Goal: Information Seeking & Learning: Learn about a topic

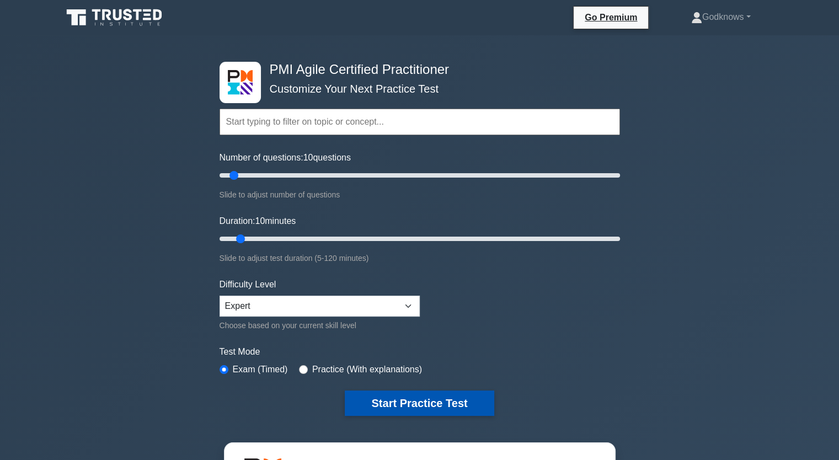
click at [391, 407] on button "Start Practice Test" at bounding box center [419, 403] width 149 height 25
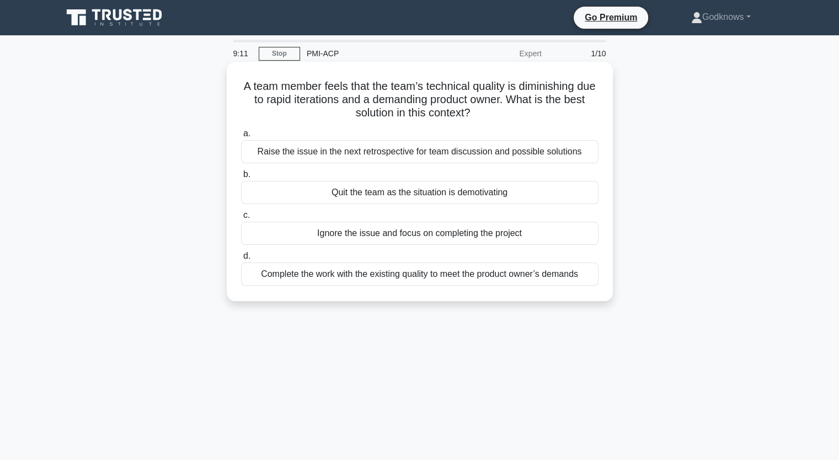
click at [516, 159] on div "Raise the issue in the next retrospective for team discussion and possible solu…" at bounding box center [420, 151] width 358 height 23
click at [241, 137] on input "a. Raise the issue in the next retrospective for team discussion and possible s…" at bounding box center [241, 133] width 0 height 7
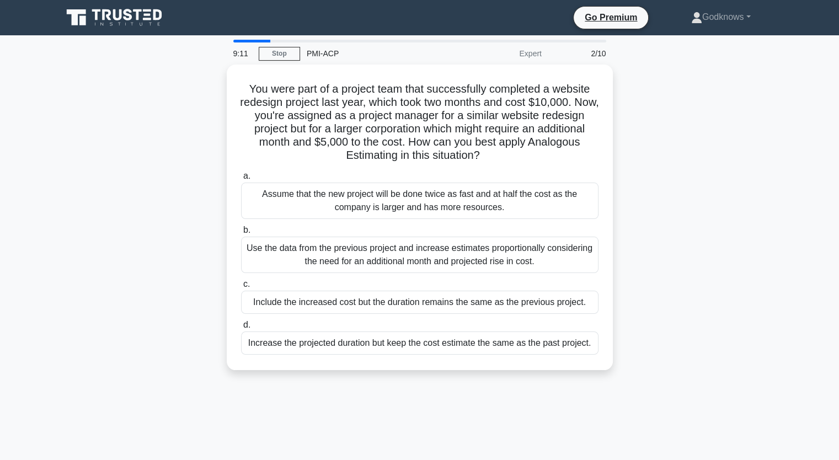
click at [493, 159] on icon ".spinner_0XTQ{transform-origin:center;animation:spinner_y6GP .75s linear infini…" at bounding box center [486, 156] width 13 height 13
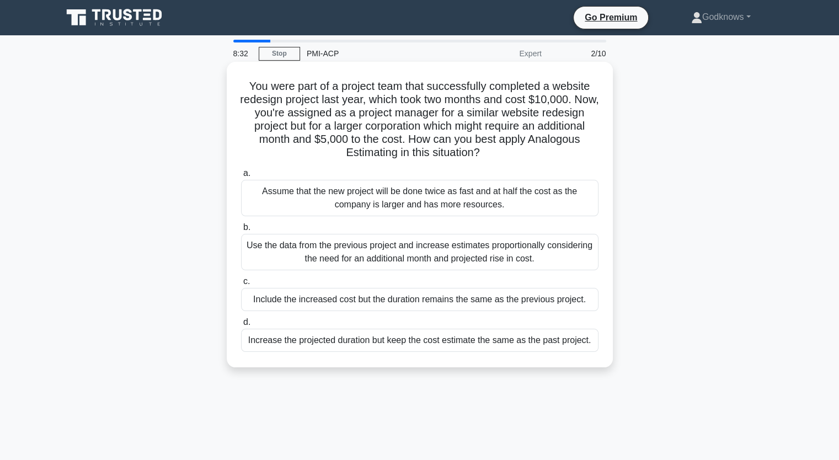
click at [460, 265] on div "Use the data from the previous project and increase estimates proportionally co…" at bounding box center [420, 252] width 358 height 36
click at [241, 231] on input "b. Use the data from the previous project and increase estimates proportionally…" at bounding box center [241, 227] width 0 height 7
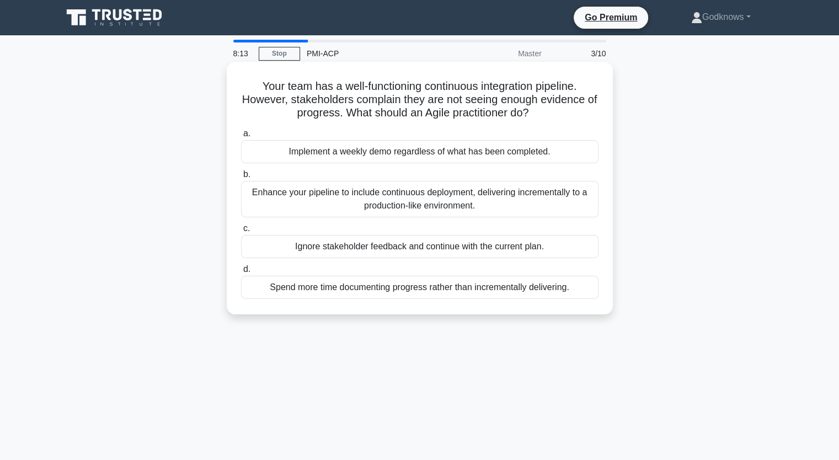
click at [458, 212] on div "Enhance your pipeline to include continuous deployment, delivering incrementall…" at bounding box center [420, 199] width 358 height 36
click at [241, 178] on input "b. Enhance your pipeline to include continuous deployment, delivering increment…" at bounding box center [241, 174] width 0 height 7
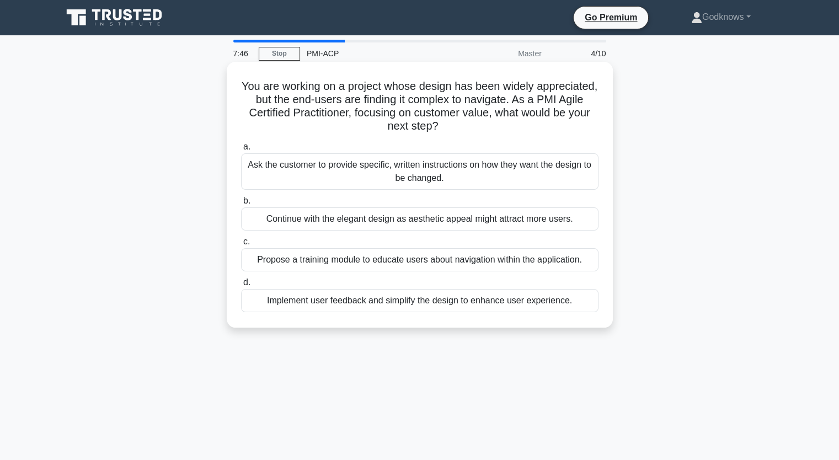
click at [489, 296] on div "Implement user feedback and simplify the design to enhance user experience." at bounding box center [420, 300] width 358 height 23
click at [241, 286] on input "d. Implement user feedback and simplify the design to enhance user experience." at bounding box center [241, 282] width 0 height 7
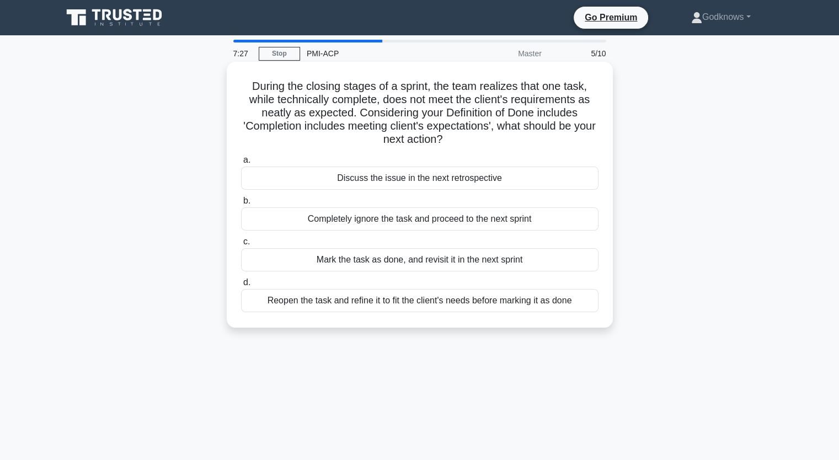
click at [457, 302] on div "Reopen the task and refine it to fit the client's needs before marking it as do…" at bounding box center [420, 300] width 358 height 23
click at [241, 286] on input "d. Reopen the task and refine it to fit the client's needs before marking it as…" at bounding box center [241, 282] width 0 height 7
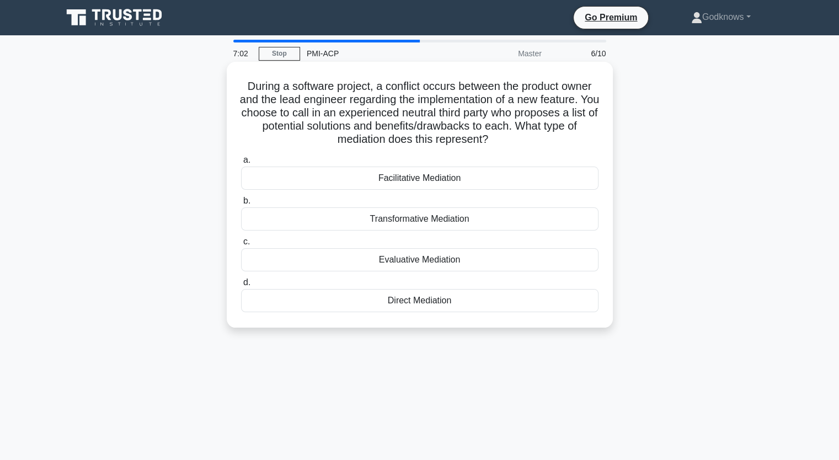
click at [454, 184] on div "Facilitative Mediation" at bounding box center [420, 178] width 358 height 23
click at [241, 164] on input "a. Facilitative Mediation" at bounding box center [241, 160] width 0 height 7
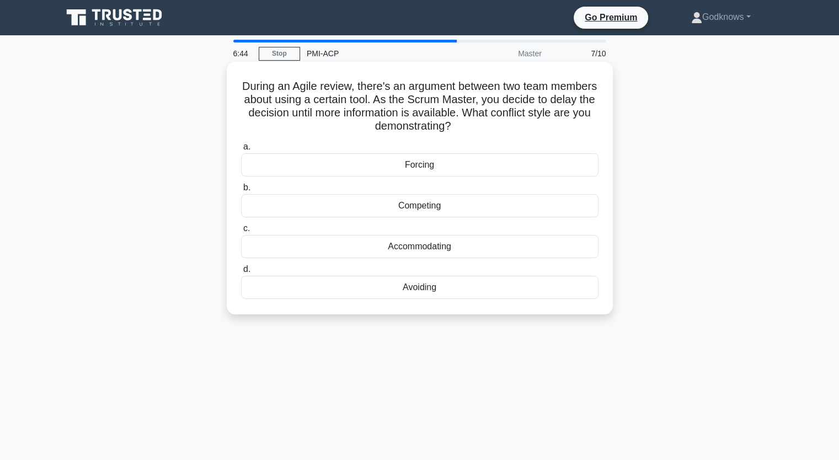
click at [456, 246] on div "Accommodating" at bounding box center [420, 246] width 358 height 23
click at [241, 232] on input "c. Accommodating" at bounding box center [241, 228] width 0 height 7
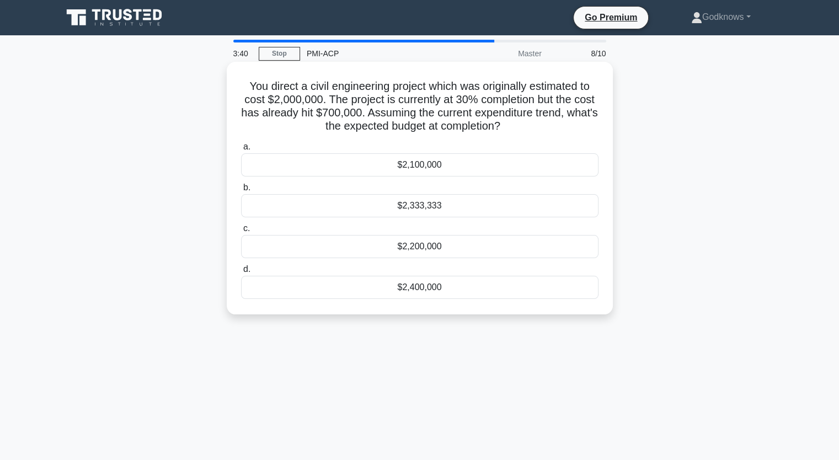
click at [458, 291] on div "$2,400,000" at bounding box center [420, 287] width 358 height 23
click at [241, 273] on input "d. $2,400,000" at bounding box center [241, 269] width 0 height 7
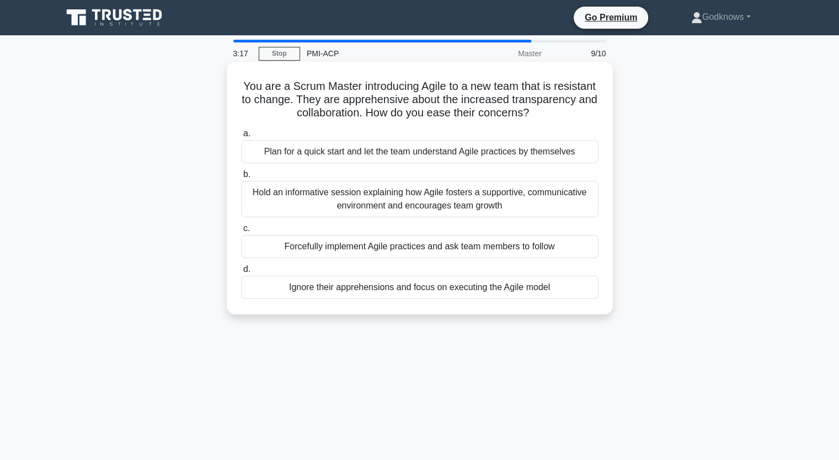
click at [520, 204] on div "Hold an informative session explaining how Agile fosters a supportive, communic…" at bounding box center [420, 199] width 358 height 36
click at [241, 178] on input "b. Hold an informative session explaining how Agile fosters a supportive, commu…" at bounding box center [241, 174] width 0 height 7
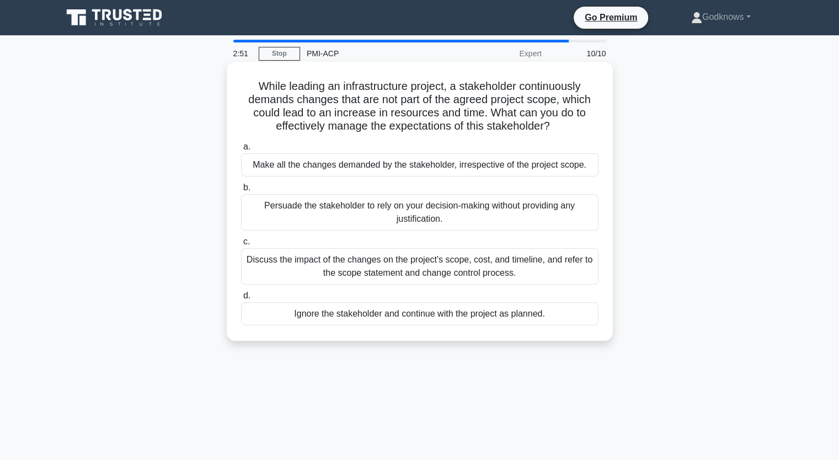
click at [414, 279] on div "Discuss the impact of the changes on the project's scope, cost, and timeline, a…" at bounding box center [420, 266] width 358 height 36
click at [241, 246] on input "c. Discuss the impact of the changes on the project's scope, cost, and timeline…" at bounding box center [241, 241] width 0 height 7
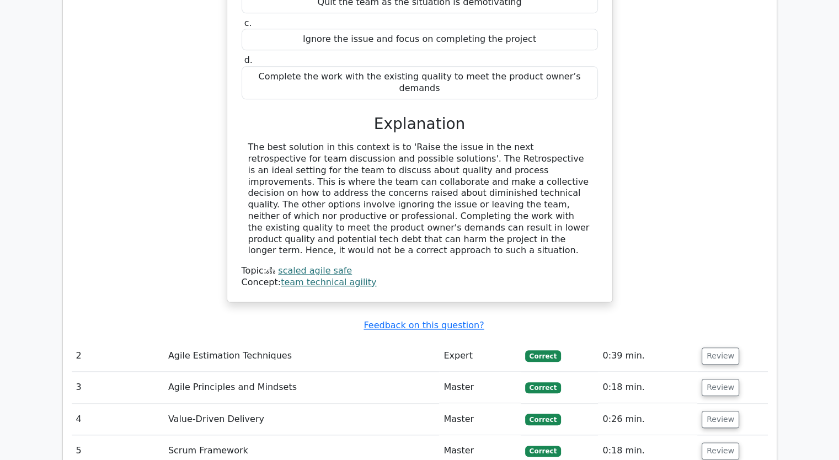
scroll to position [1254, 0]
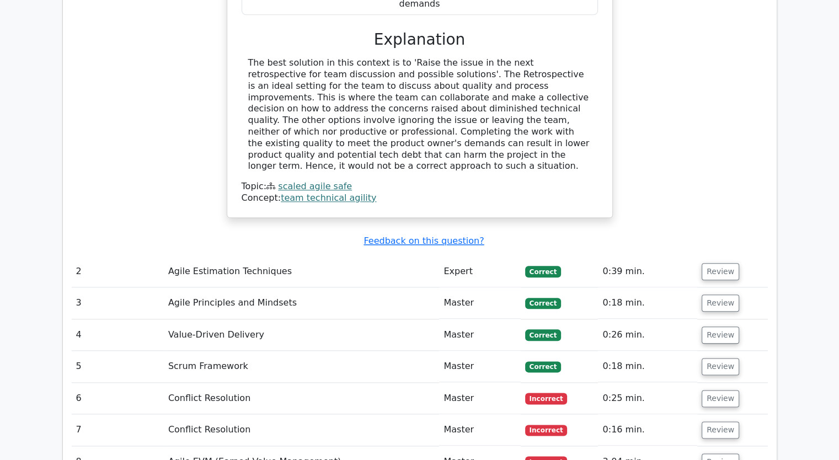
drag, startPoint x: 837, startPoint y: 137, endPoint x: 842, endPoint y: 215, distance: 78.0
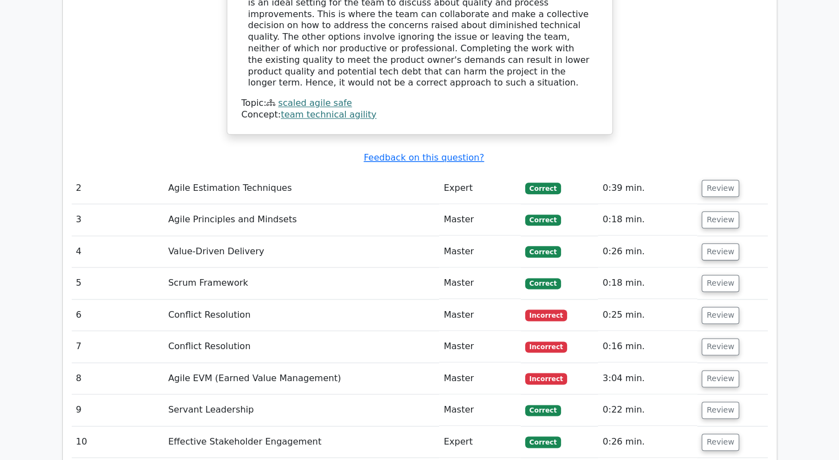
scroll to position [1315, 0]
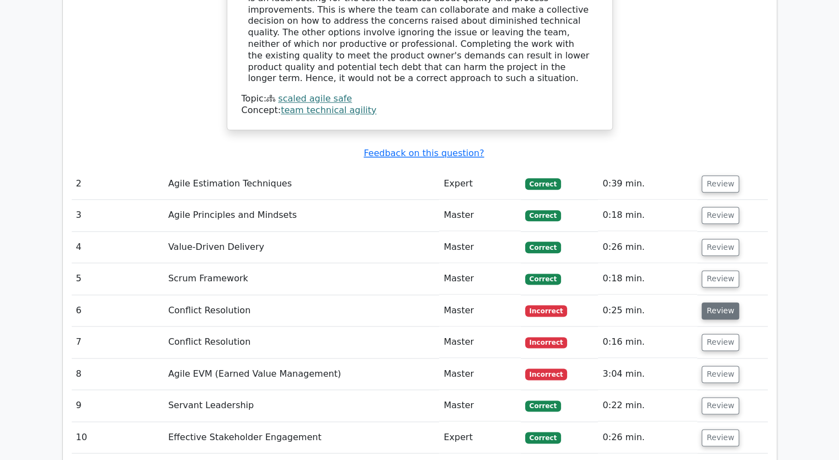
click at [706, 302] on button "Review" at bounding box center [721, 310] width 38 height 17
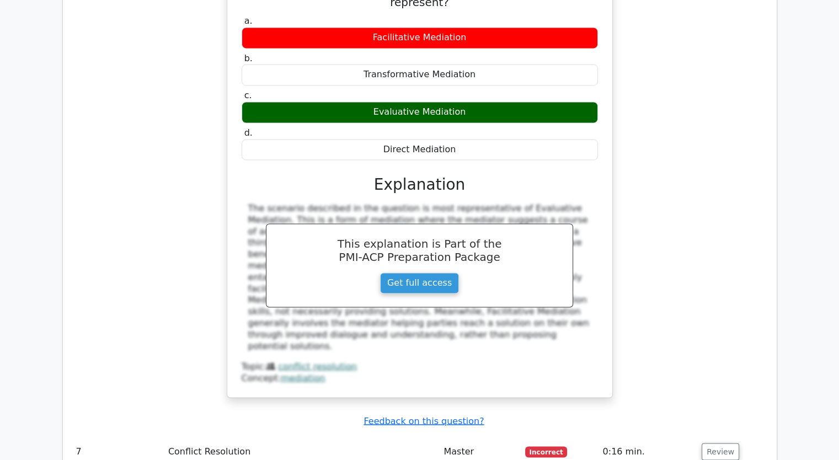
scroll to position [1762, 0]
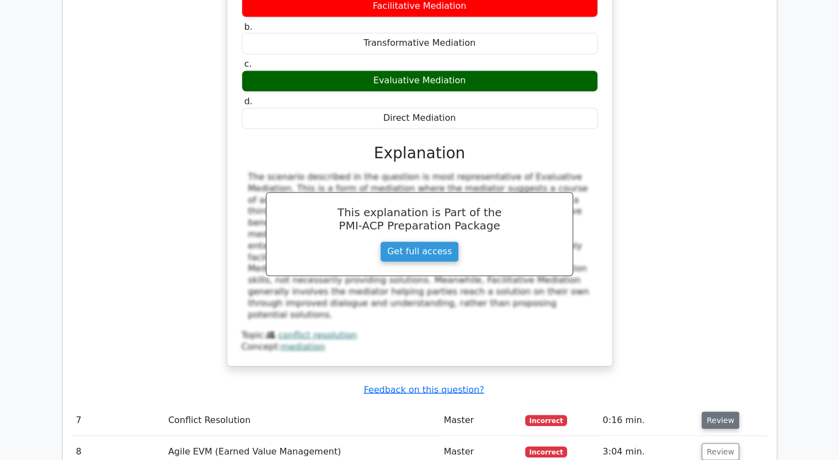
click at [710, 412] on button "Review" at bounding box center [721, 420] width 38 height 17
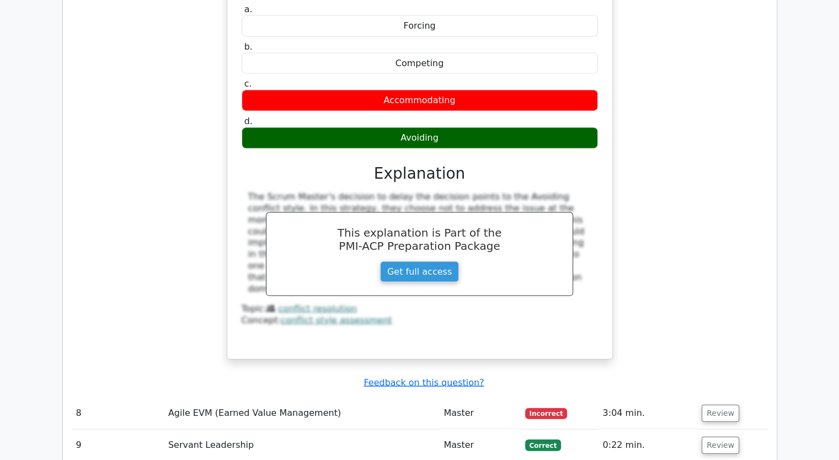
scroll to position [2278, 0]
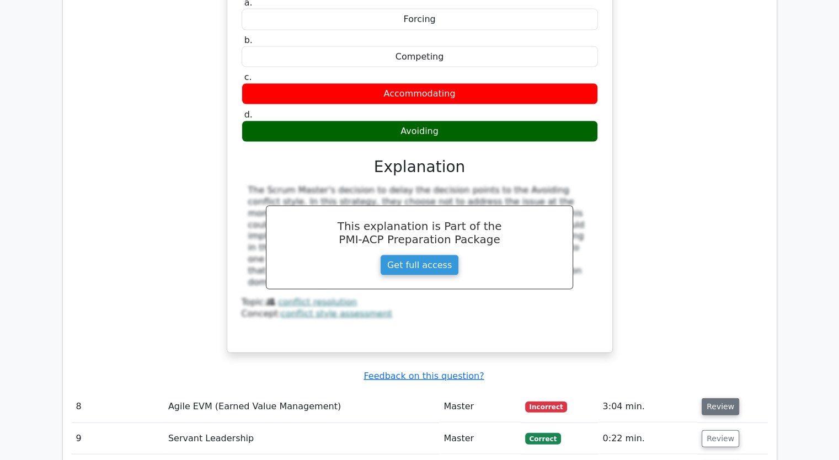
click at [711, 398] on button "Review" at bounding box center [721, 406] width 38 height 17
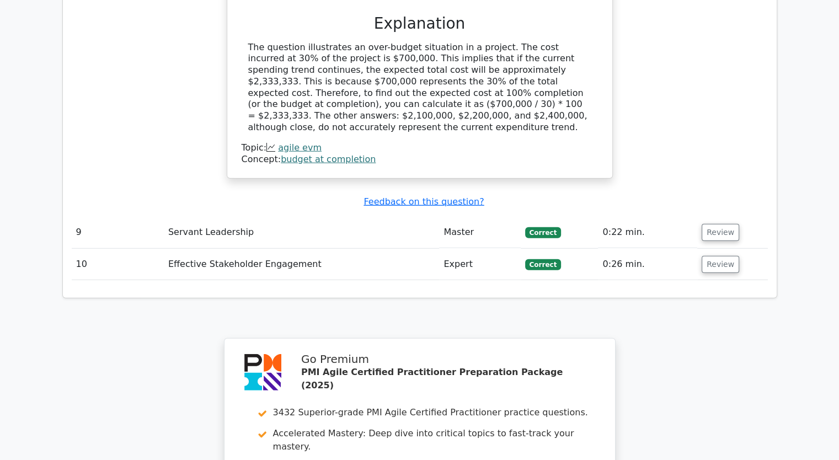
scroll to position [3145, 0]
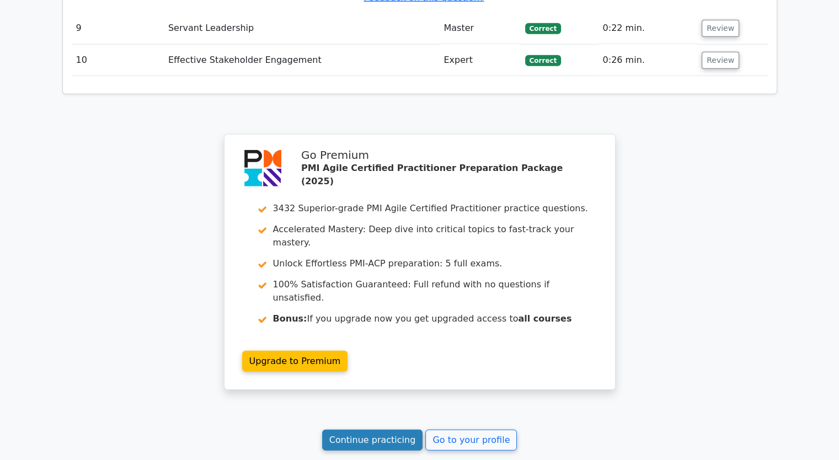
click at [364, 430] on link "Continue practicing" at bounding box center [372, 440] width 101 height 21
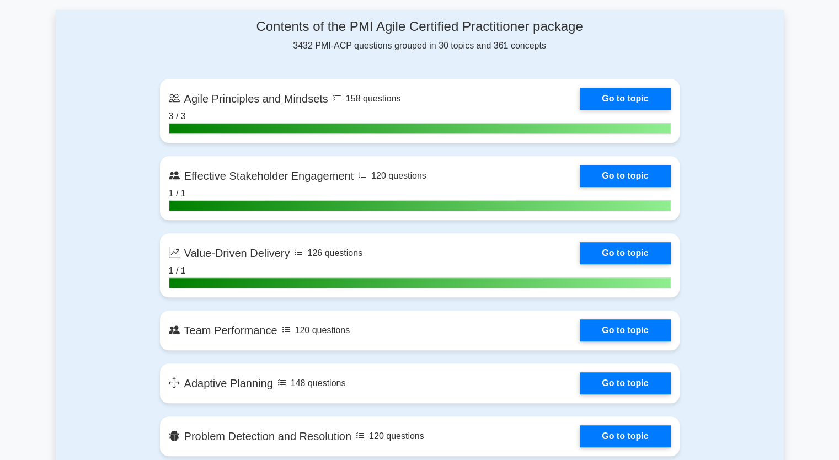
scroll to position [713, 0]
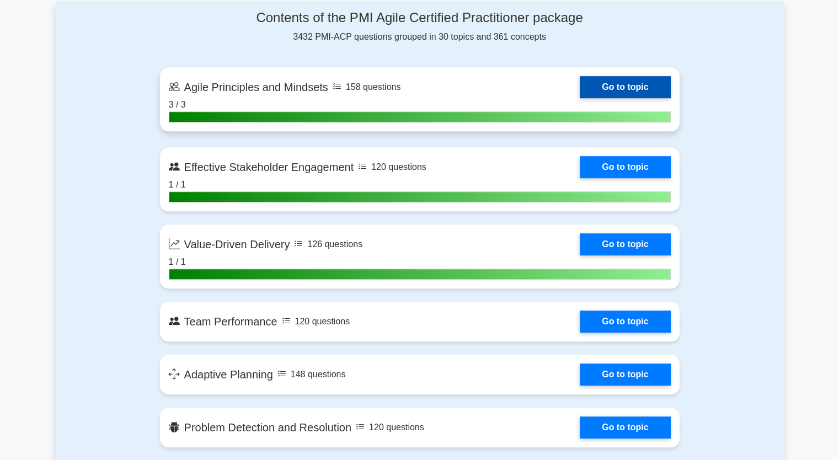
click at [625, 87] on link "Go to topic" at bounding box center [625, 87] width 90 height 22
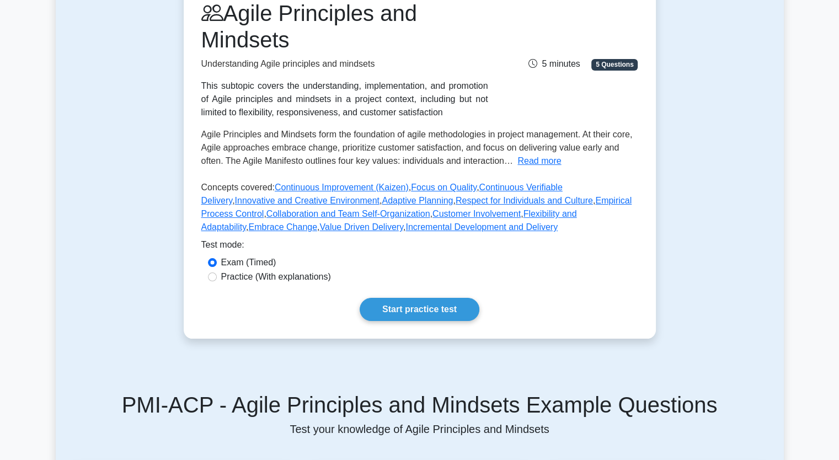
scroll to position [169, 0]
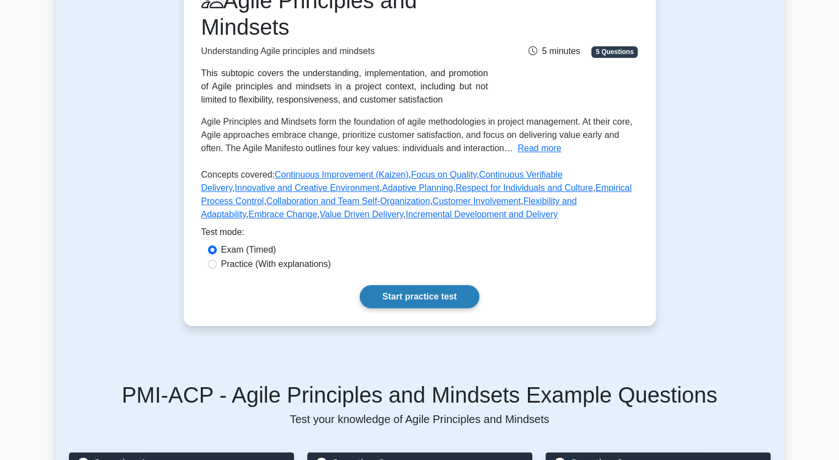
click at [395, 288] on link "Start practice test" at bounding box center [420, 296] width 120 height 23
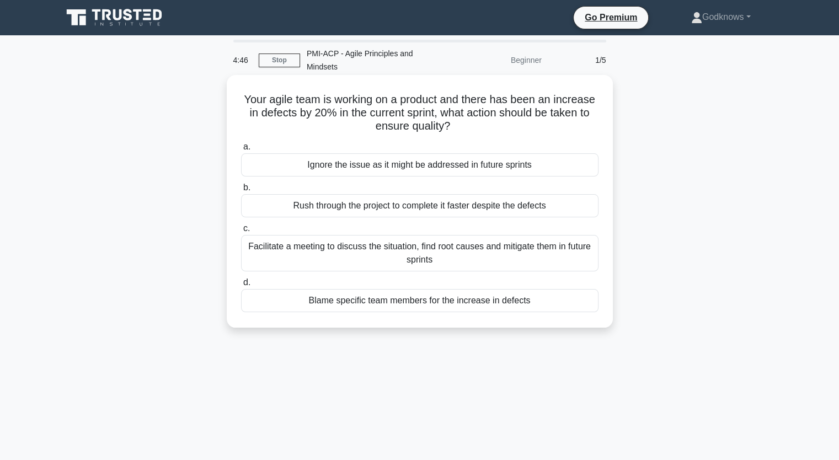
click at [388, 248] on div "Facilitate a meeting to discuss the situation, find root causes and mitigate th…" at bounding box center [420, 253] width 358 height 36
click at [241, 232] on input "c. Facilitate a meeting to discuss the situation, find root causes and mitigate…" at bounding box center [241, 228] width 0 height 7
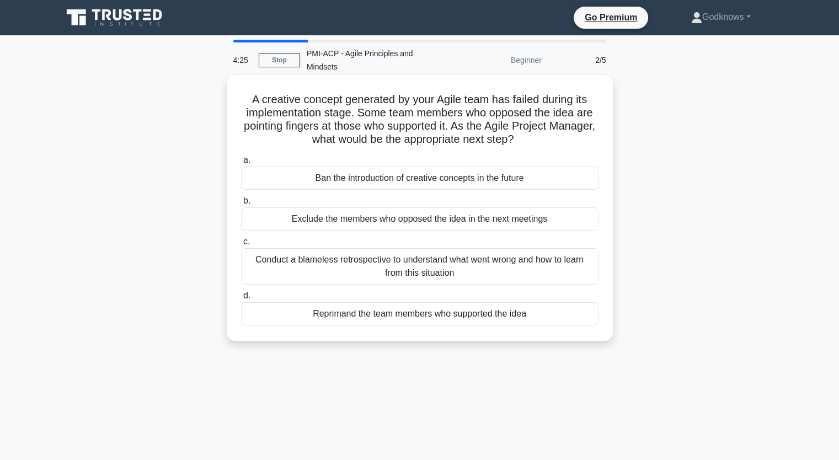
click at [510, 250] on div "Conduct a blameless retrospective to understand what went wrong and how to lear…" at bounding box center [420, 266] width 358 height 36
click at [241, 246] on input "c. Conduct a blameless retrospective to understand what went wrong and how to l…" at bounding box center [241, 241] width 0 height 7
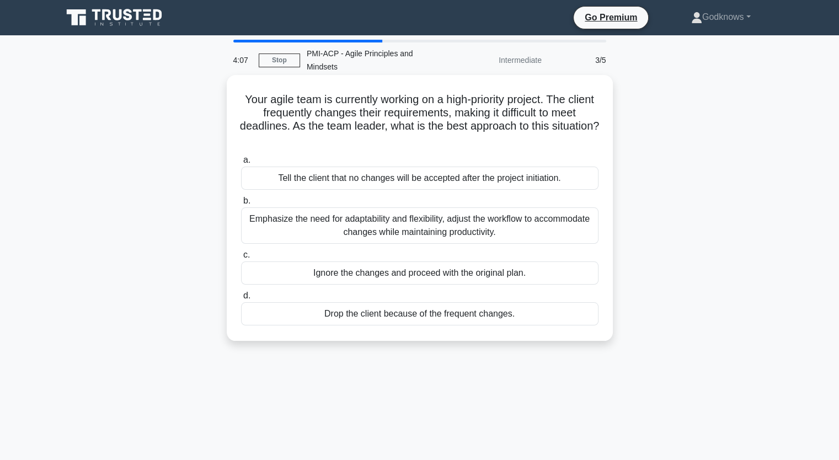
click at [448, 217] on div "Emphasize the need for adaptability and flexibility, adjust the workflow to acc…" at bounding box center [420, 225] width 358 height 36
click at [241, 205] on input "b. Emphasize the need for adaptability and flexibility, adjust the workflow to …" at bounding box center [241, 201] width 0 height 7
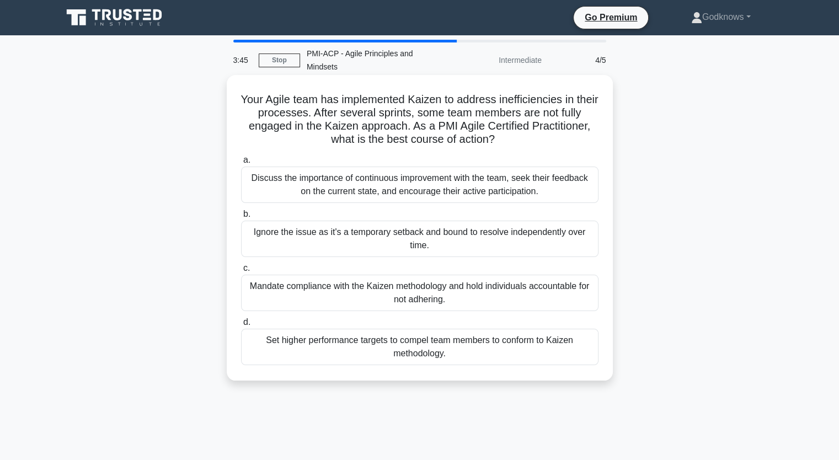
click at [456, 178] on div "Discuss the importance of continuous improvement with the team, seek their feed…" at bounding box center [420, 185] width 358 height 36
click at [241, 164] on input "a. Discuss the importance of continuous improvement with the team, seek their f…" at bounding box center [241, 160] width 0 height 7
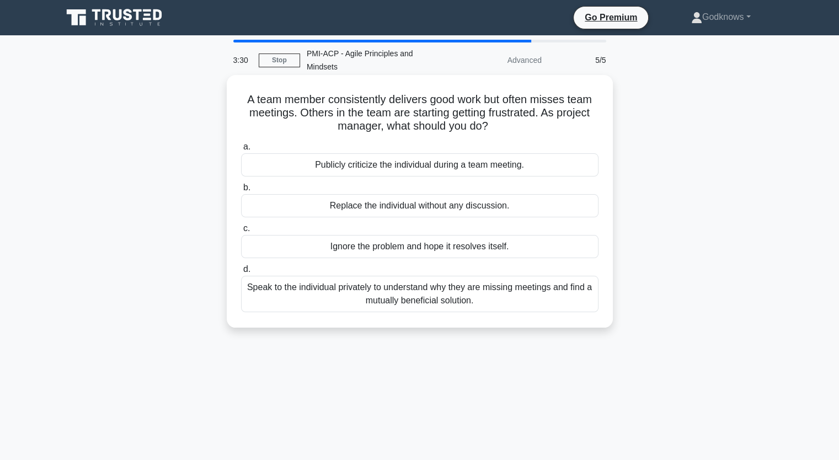
click at [485, 295] on div "Speak to the individual privately to understand why they are missing meetings a…" at bounding box center [420, 294] width 358 height 36
click at [241, 273] on input "d. Speak to the individual privately to understand why they are missing meeting…" at bounding box center [241, 269] width 0 height 7
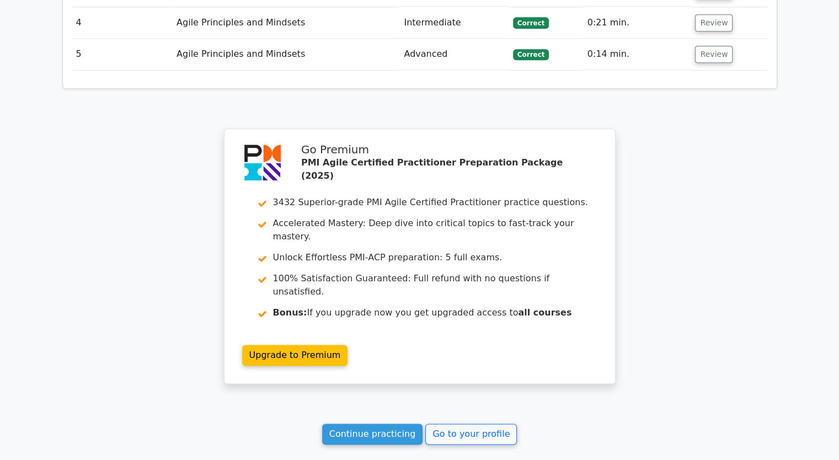
scroll to position [1468, 0]
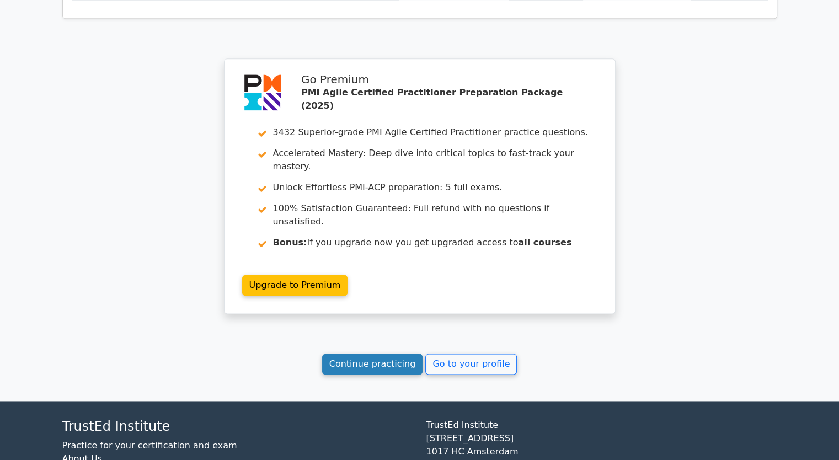
click at [366, 354] on link "Continue practicing" at bounding box center [372, 364] width 101 height 21
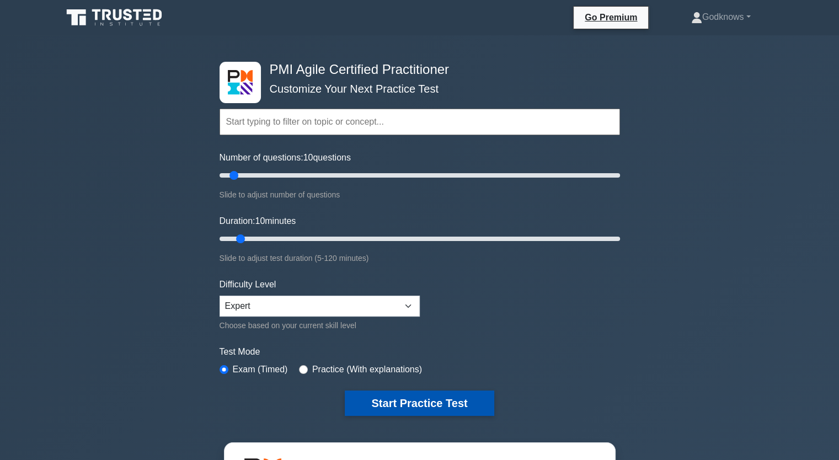
click at [393, 406] on button "Start Practice Test" at bounding box center [419, 403] width 149 height 25
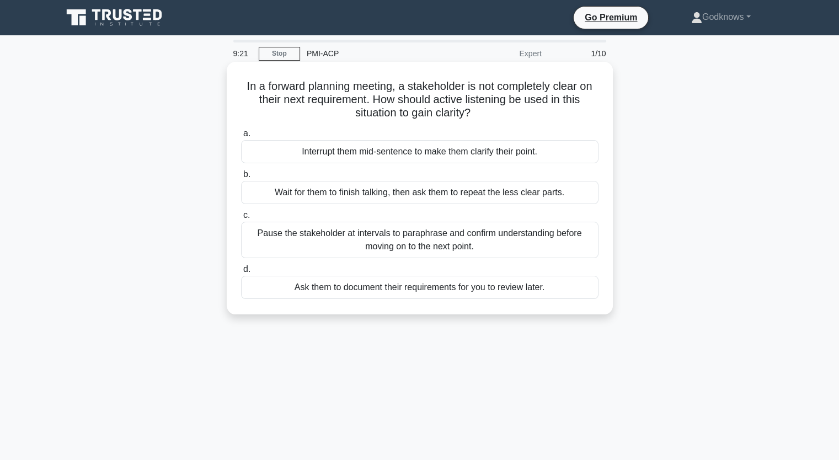
click at [406, 250] on div "Pause the stakeholder at intervals to paraphrase and confirm understanding befo…" at bounding box center [420, 240] width 358 height 36
click at [241, 219] on input "c. Pause the stakeholder at intervals to paraphrase and confirm understanding b…" at bounding box center [241, 215] width 0 height 7
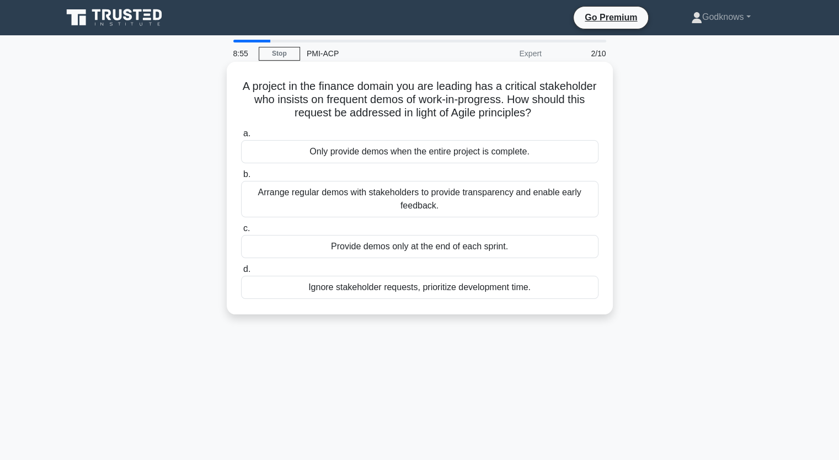
click at [503, 208] on div "Arrange regular demos with stakeholders to provide transparency and enable earl…" at bounding box center [420, 199] width 358 height 36
click at [241, 178] on input "b. Arrange regular demos with stakeholders to provide transparency and enable e…" at bounding box center [241, 174] width 0 height 7
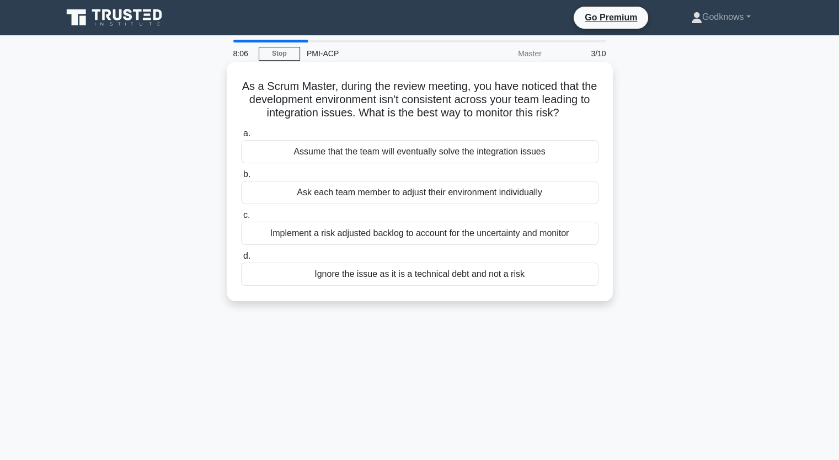
click at [335, 238] on div "Implement a risk adjusted backlog to account for the uncertainty and monitor" at bounding box center [420, 233] width 358 height 23
click at [241, 219] on input "c. Implement a risk adjusted backlog to account for the uncertainty and monitor" at bounding box center [241, 215] width 0 height 7
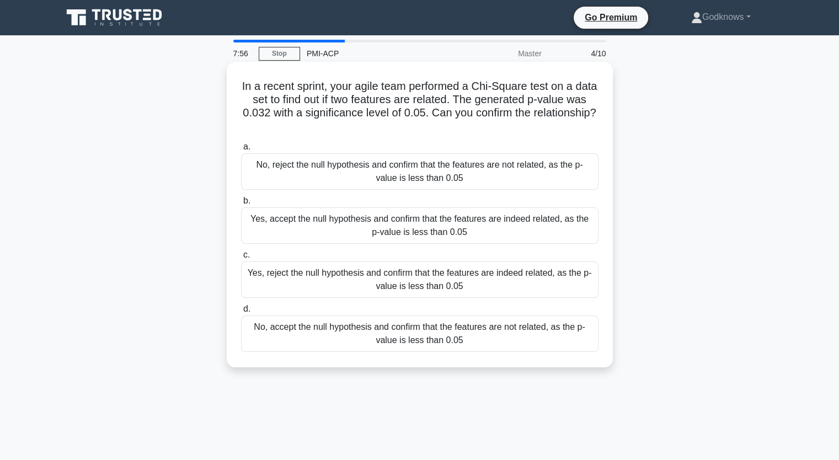
click at [450, 170] on div "No, reject the null hypothesis and confirm that the features are not related, a…" at bounding box center [420, 171] width 358 height 36
click at [241, 151] on input "a. No, reject the null hypothesis and confirm that the features are not related…" at bounding box center [241, 146] width 0 height 7
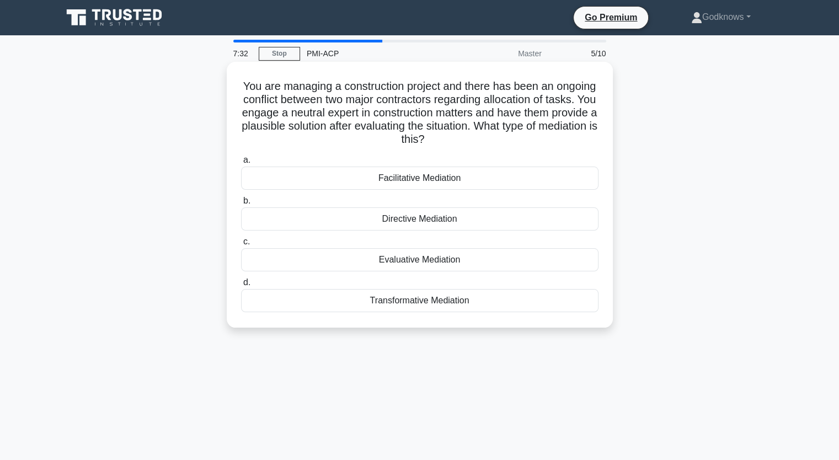
click at [454, 258] on div "Evaluative Mediation" at bounding box center [420, 259] width 358 height 23
click at [241, 246] on input "c. Evaluative Mediation" at bounding box center [241, 241] width 0 height 7
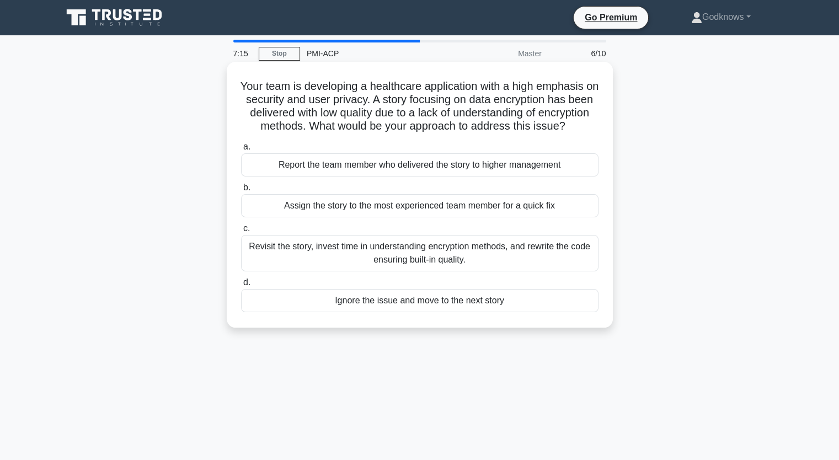
click at [435, 271] on div "Revisit the story, invest time in understanding encryption methods, and rewrite…" at bounding box center [420, 253] width 358 height 36
click at [241, 232] on input "c. Revisit the story, invest time in understanding encryption methods, and rewr…" at bounding box center [241, 228] width 0 height 7
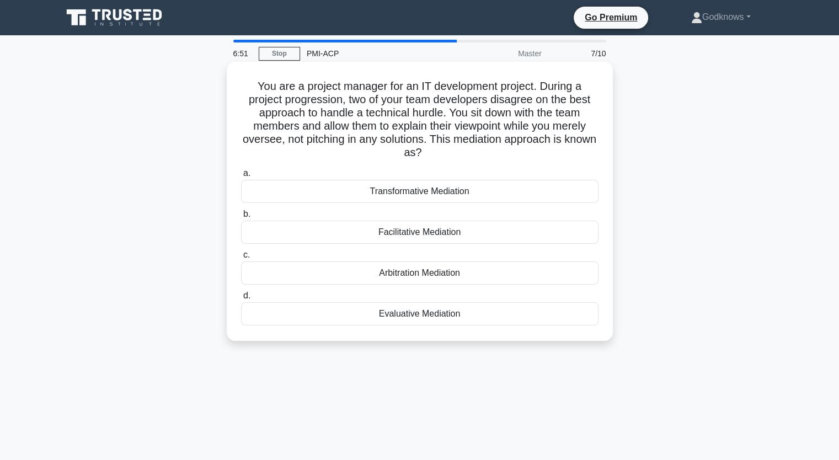
click at [450, 232] on div "Facilitative Mediation" at bounding box center [420, 232] width 358 height 23
click at [241, 218] on input "b. Facilitative Mediation" at bounding box center [241, 214] width 0 height 7
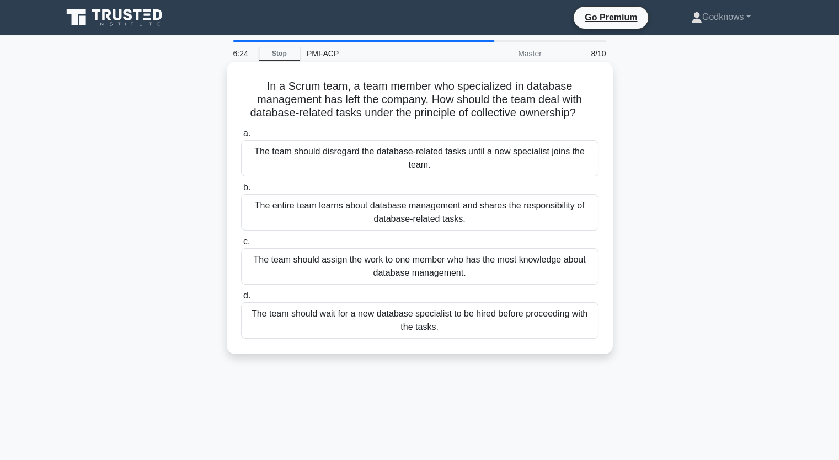
click at [519, 222] on div "The entire team learns about database management and shares the responsibility …" at bounding box center [420, 212] width 358 height 36
click at [241, 191] on input "b. The entire team learns about database management and shares the responsibili…" at bounding box center [241, 187] width 0 height 7
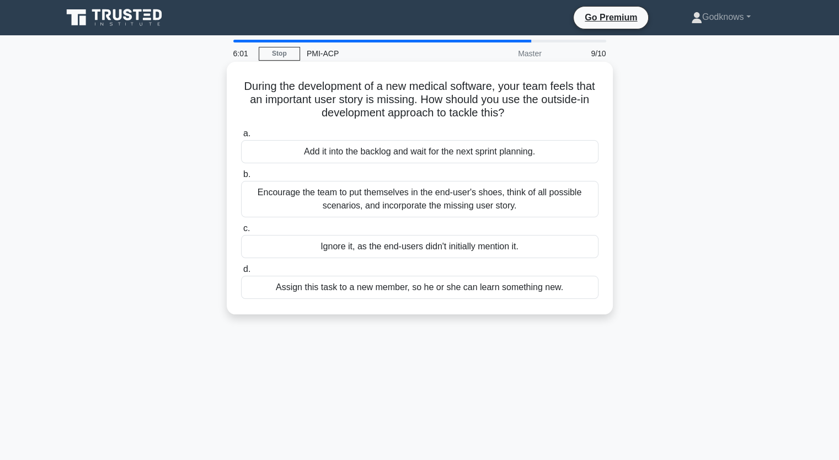
click at [399, 201] on div "Encourage the team to put themselves in the end-user's shoes, think of all poss…" at bounding box center [420, 199] width 358 height 36
click at [241, 178] on input "b. Encourage the team to put themselves in the end-user's shoes, think of all p…" at bounding box center [241, 174] width 0 height 7
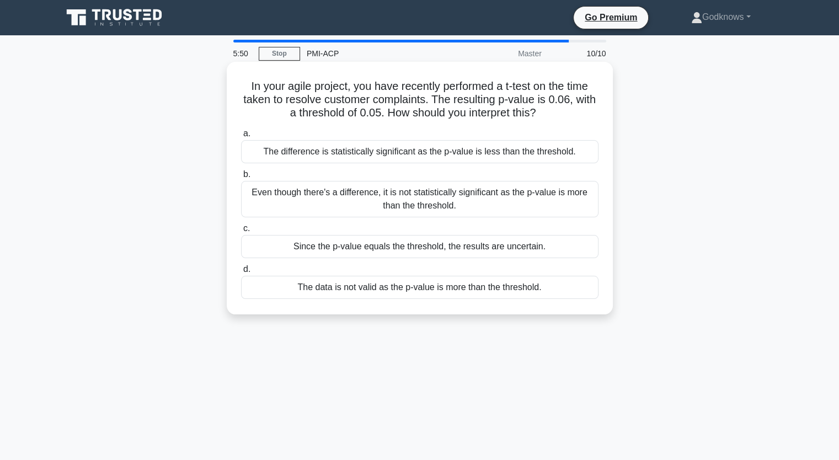
click at [394, 159] on div "The difference is statistically significant as the p-value is less than the thr…" at bounding box center [420, 151] width 358 height 23
click at [241, 137] on input "a. The difference is statistically significant as the p-value is less than the …" at bounding box center [241, 133] width 0 height 7
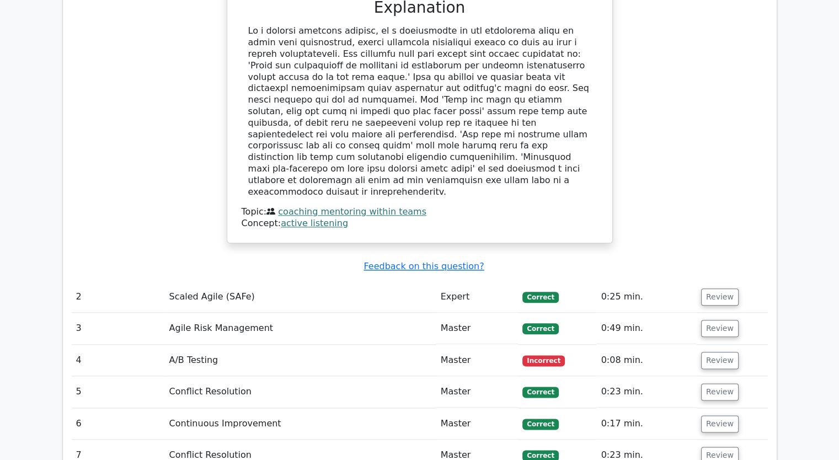
scroll to position [1309, 0]
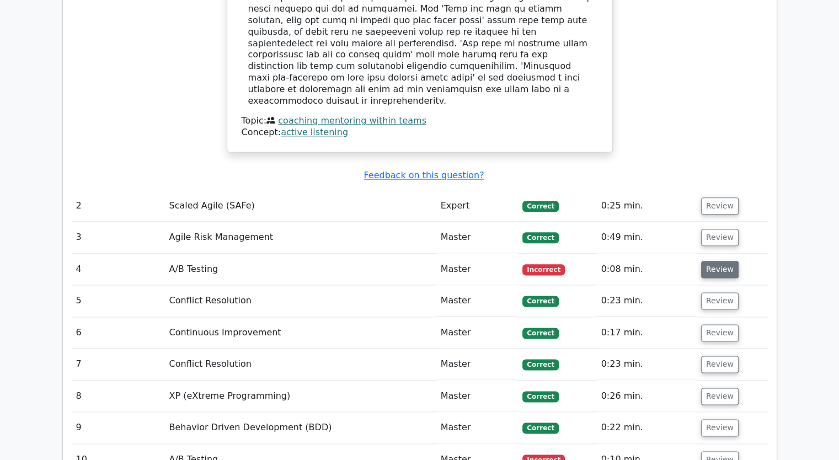
click at [709, 261] on button "Review" at bounding box center [720, 269] width 38 height 17
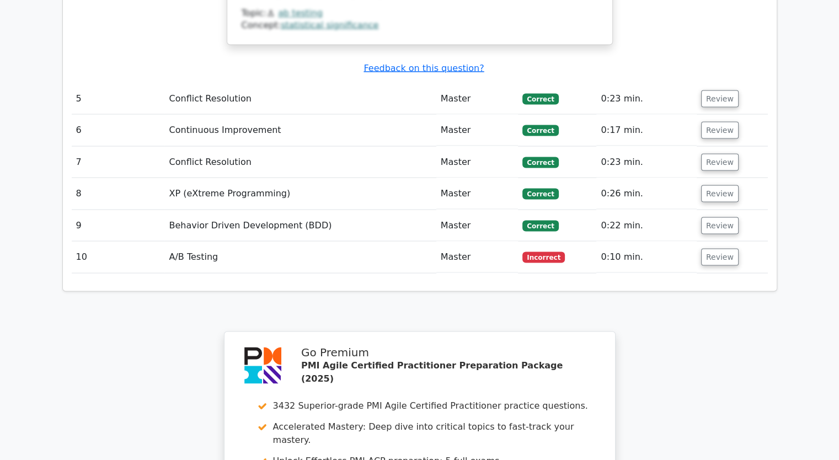
scroll to position [2096, 0]
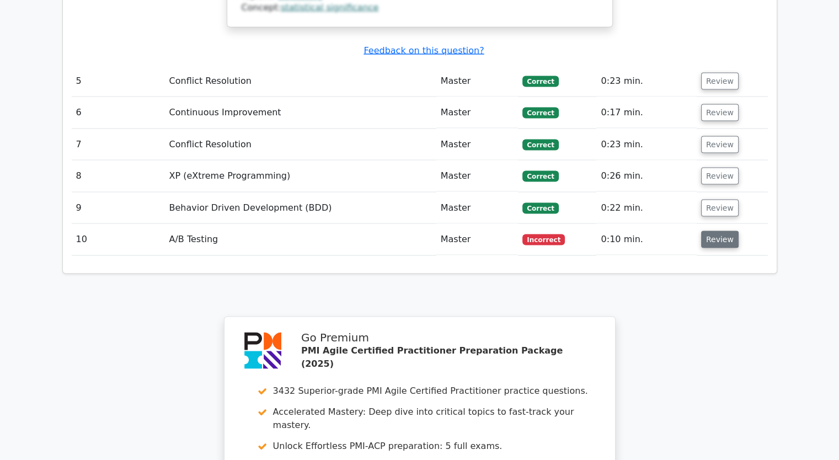
click at [713, 231] on button "Review" at bounding box center [720, 239] width 38 height 17
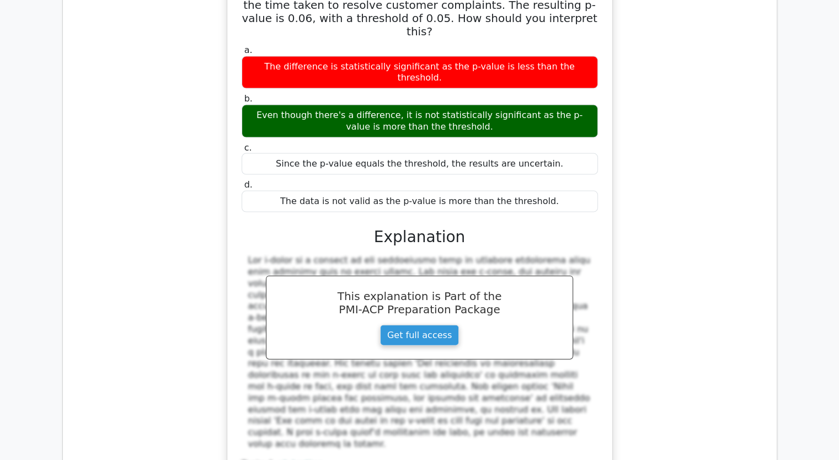
scroll to position [2389, 0]
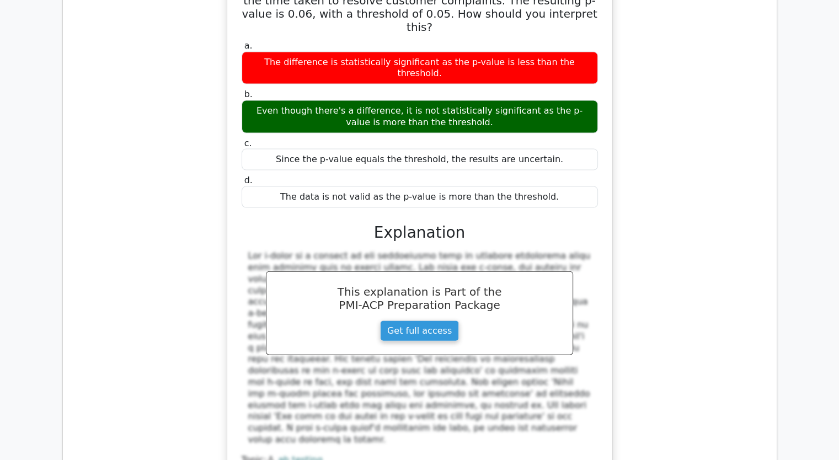
click at [156, 47] on div "In your agile project, you have recently performed a t-test on the time taken t…" at bounding box center [420, 233] width 696 height 542
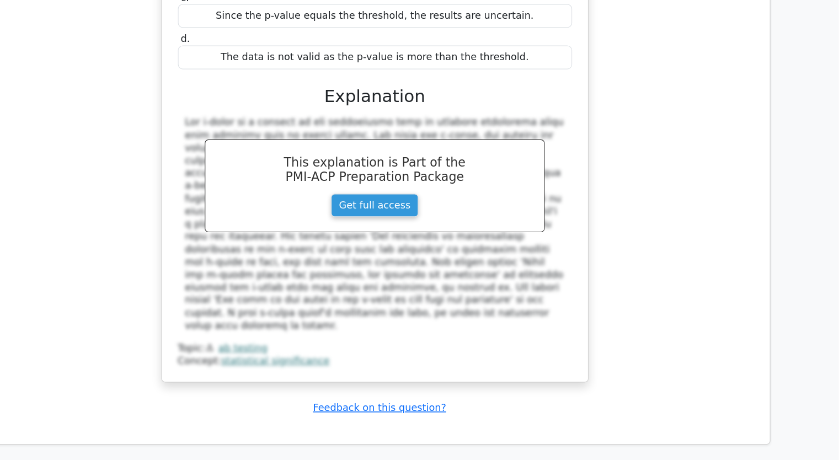
scroll to position [2836, 0]
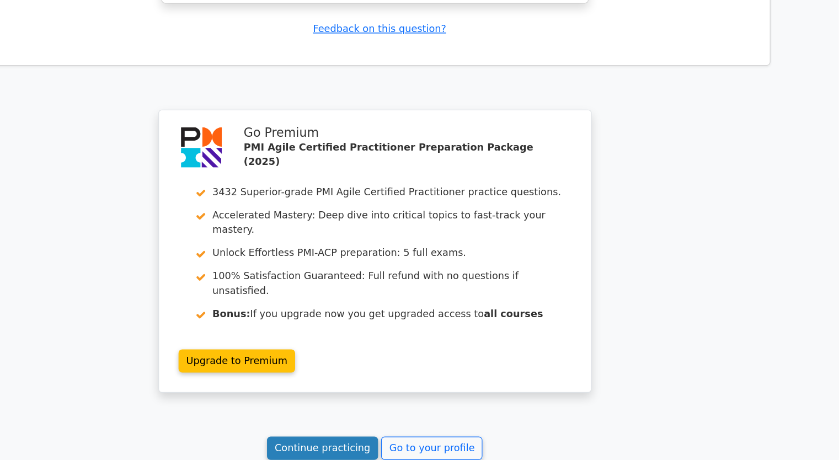
click at [351, 439] on link "Continue practicing" at bounding box center [372, 449] width 101 height 21
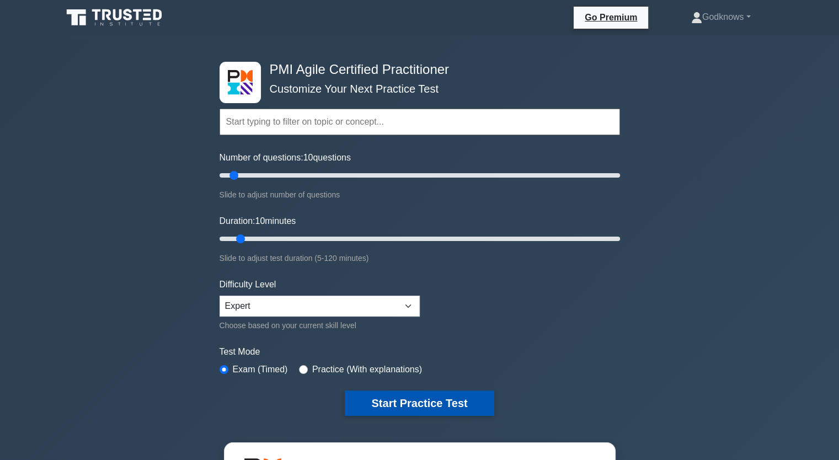
click at [426, 409] on button "Start Practice Test" at bounding box center [419, 403] width 149 height 25
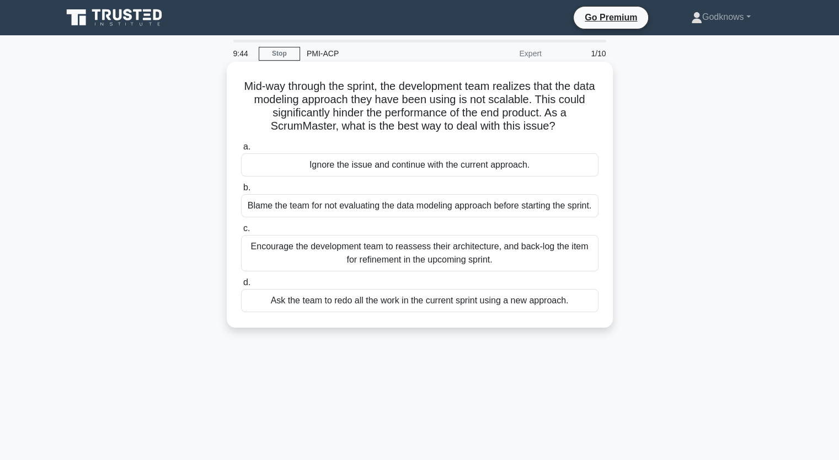
click at [473, 253] on div "Encourage the development team to reassess their architecture, and back-log the…" at bounding box center [420, 253] width 358 height 36
click at [241, 232] on input "c. Encourage the development team to reassess their architecture, and back-log …" at bounding box center [241, 228] width 0 height 7
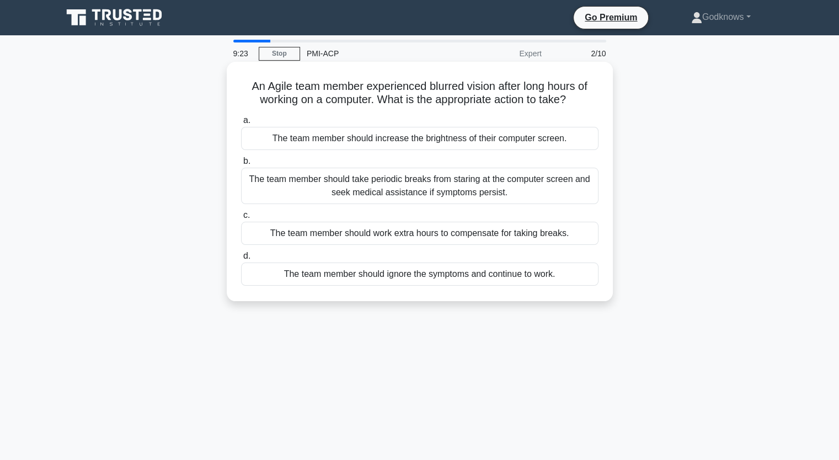
click at [430, 188] on div "The team member should take periodic breaks from staring at the computer screen…" at bounding box center [420, 186] width 358 height 36
click at [241, 165] on input "b. The team member should take periodic breaks from staring at the computer scr…" at bounding box center [241, 161] width 0 height 7
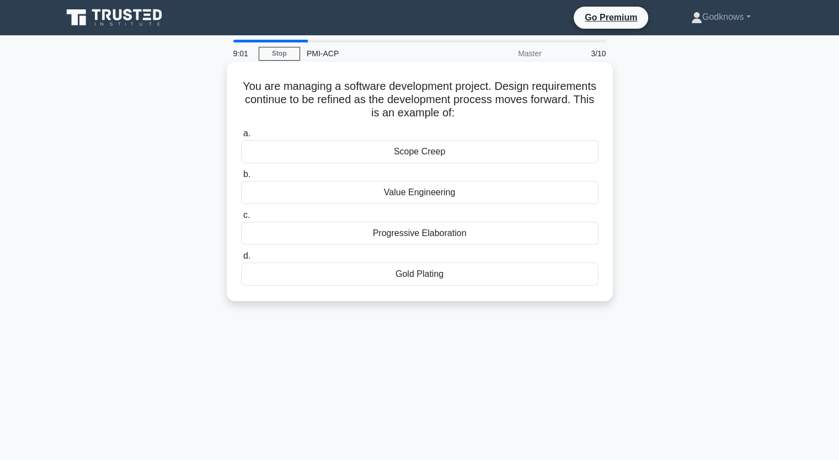
click at [438, 239] on div "Progressive Elaboration" at bounding box center [420, 233] width 358 height 23
click at [241, 219] on input "c. Progressive Elaboration" at bounding box center [241, 215] width 0 height 7
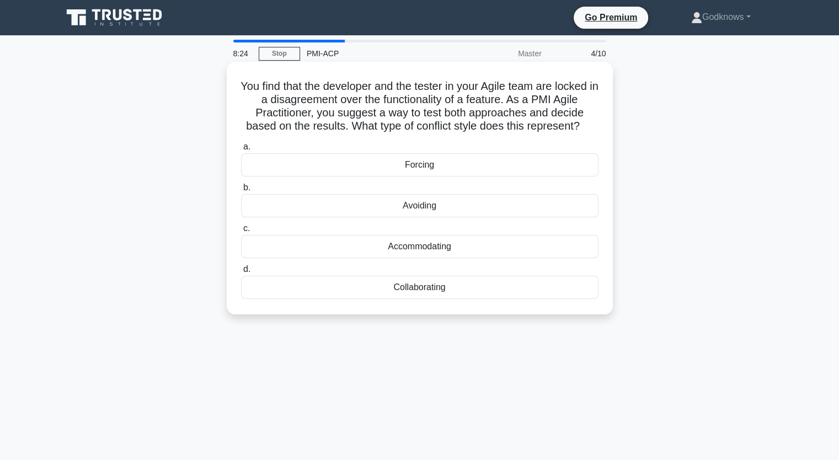
click at [482, 249] on div "Accommodating" at bounding box center [420, 246] width 358 height 23
click at [241, 232] on input "c. Accommodating" at bounding box center [241, 228] width 0 height 7
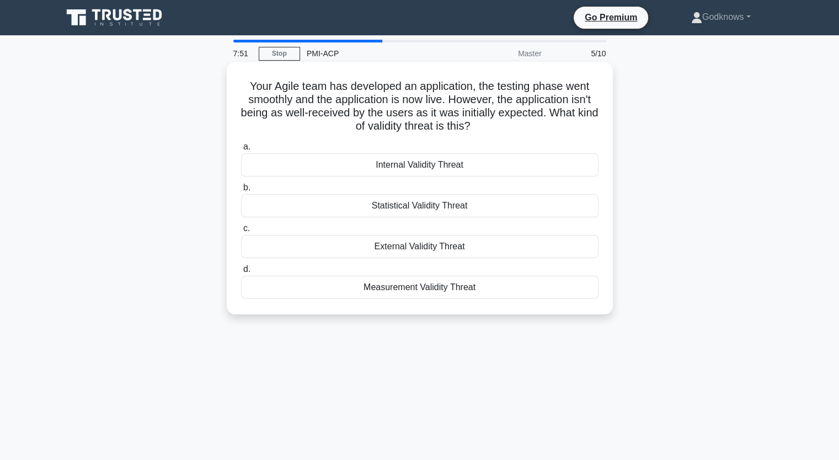
click at [424, 248] on div "External Validity Threat" at bounding box center [420, 246] width 358 height 23
click at [241, 232] on input "c. External Validity Threat" at bounding box center [241, 228] width 0 height 7
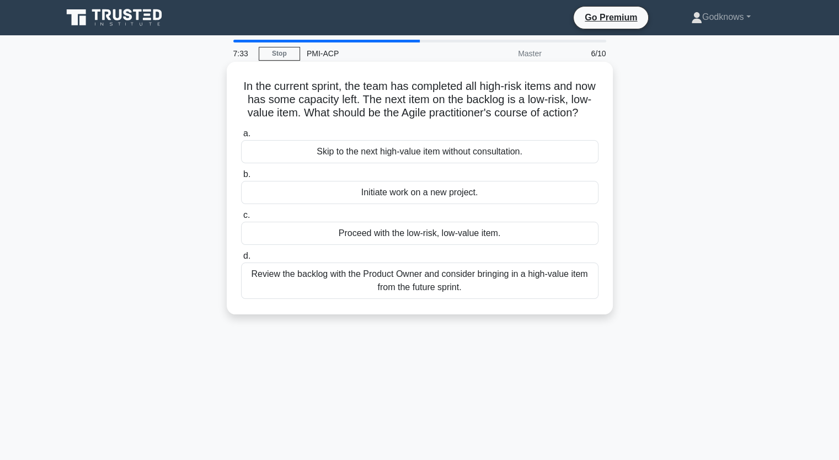
click at [527, 290] on div "Review the backlog with the Product Owner and consider bringing in a high-value…" at bounding box center [420, 281] width 358 height 36
click at [241, 260] on input "d. Review the backlog with the Product Owner and consider bringing in a high-va…" at bounding box center [241, 256] width 0 height 7
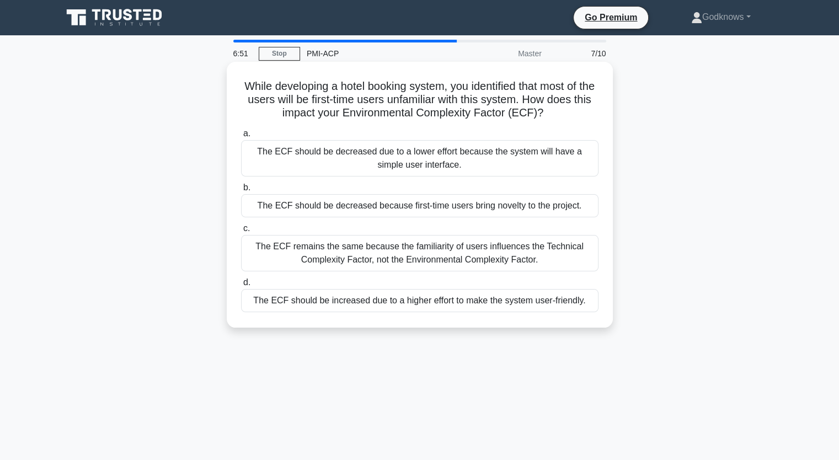
click at [501, 264] on div "The ECF remains the same because the familiarity of users influences the Techni…" at bounding box center [420, 253] width 358 height 36
click at [241, 232] on input "c. The ECF remains the same because the familiarity of users influences the Tec…" at bounding box center [241, 228] width 0 height 7
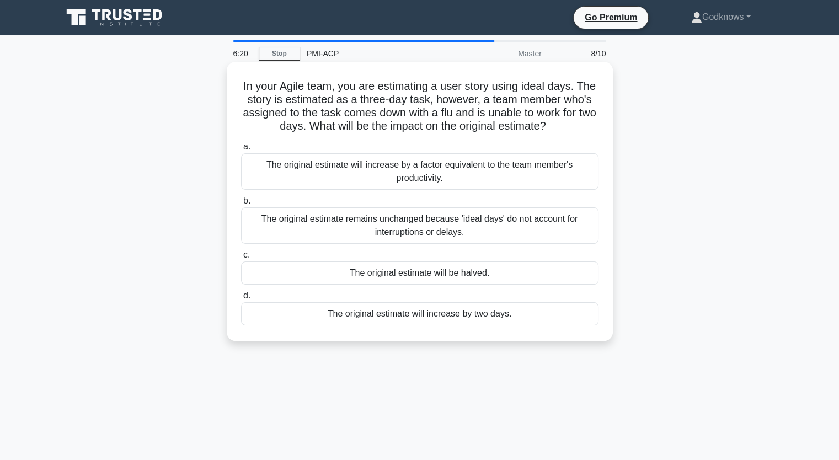
click at [455, 228] on div "The original estimate remains unchanged because 'ideal days' do not account for…" at bounding box center [420, 225] width 358 height 36
click at [241, 205] on input "b. The original estimate remains unchanged because 'ideal days' do not account …" at bounding box center [241, 201] width 0 height 7
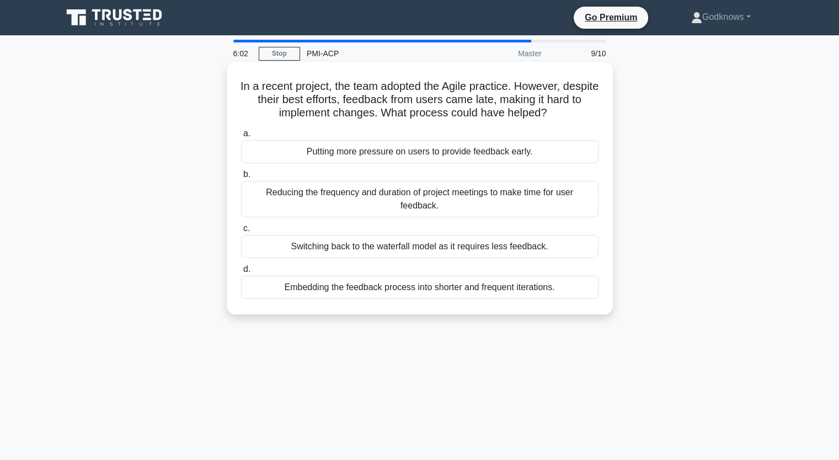
click at [399, 286] on div "Embedding the feedback process into shorter and frequent iterations." at bounding box center [420, 287] width 358 height 23
click at [241, 273] on input "d. Embedding the feedback process into shorter and frequent iterations." at bounding box center [241, 269] width 0 height 7
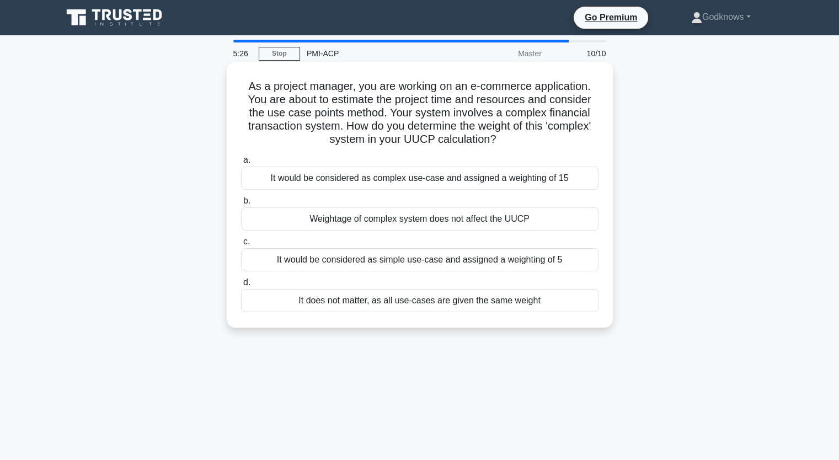
click at [424, 221] on div "Weightage of complex system does not affect the UUCP" at bounding box center [420, 218] width 358 height 23
click at [241, 205] on input "b. Weightage of complex system does not affect the UUCP" at bounding box center [241, 201] width 0 height 7
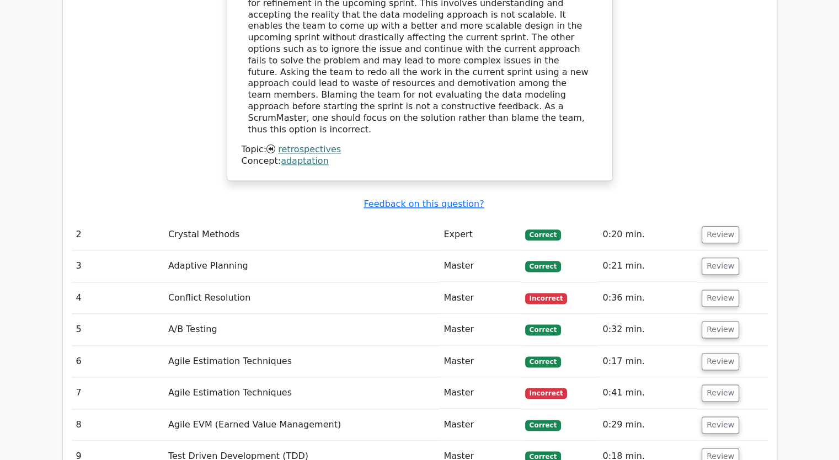
scroll to position [1324, 0]
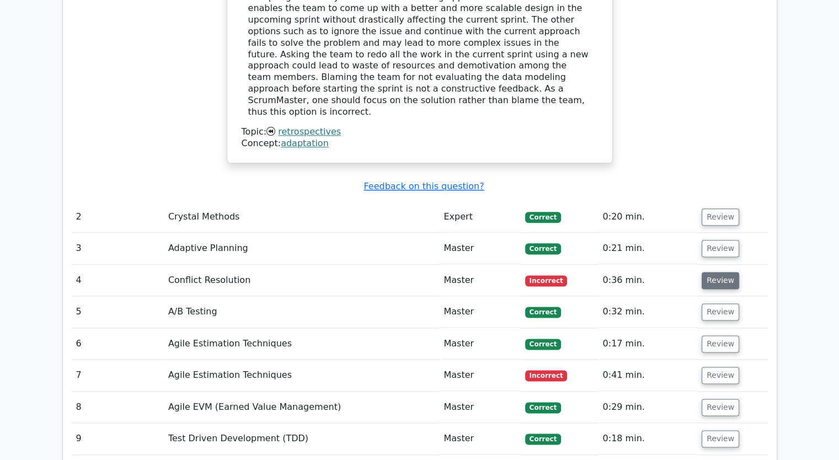
click at [717, 272] on button "Review" at bounding box center [721, 280] width 38 height 17
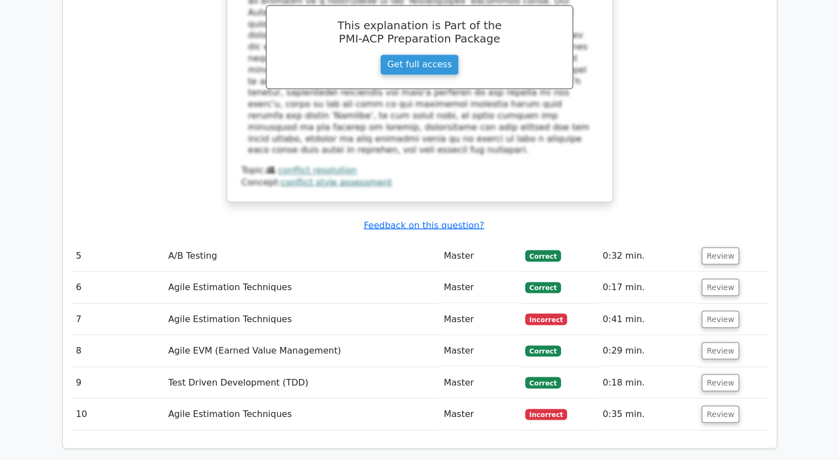
scroll to position [1927, 0]
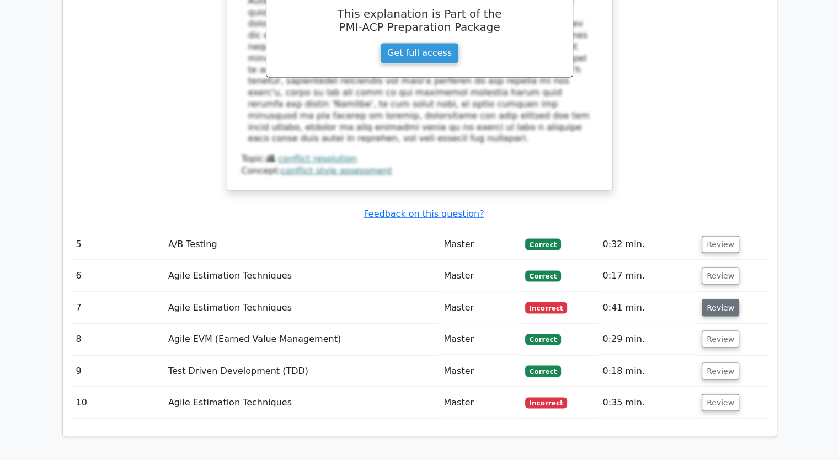
click at [712, 299] on button "Review" at bounding box center [721, 307] width 38 height 17
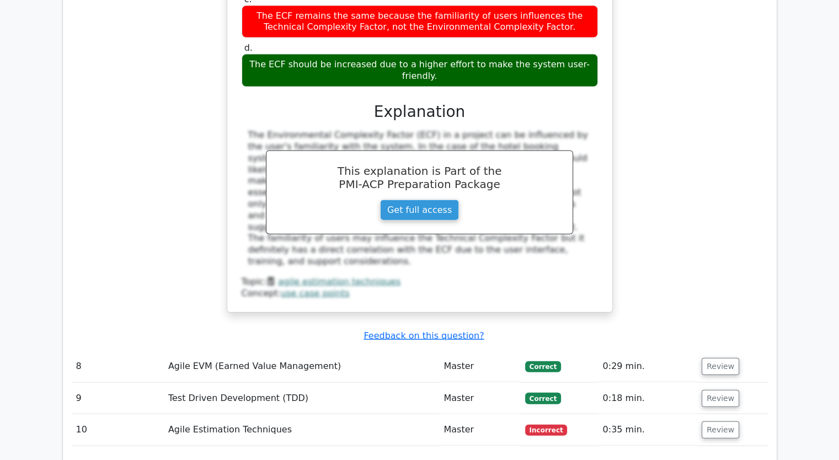
scroll to position [2464, 0]
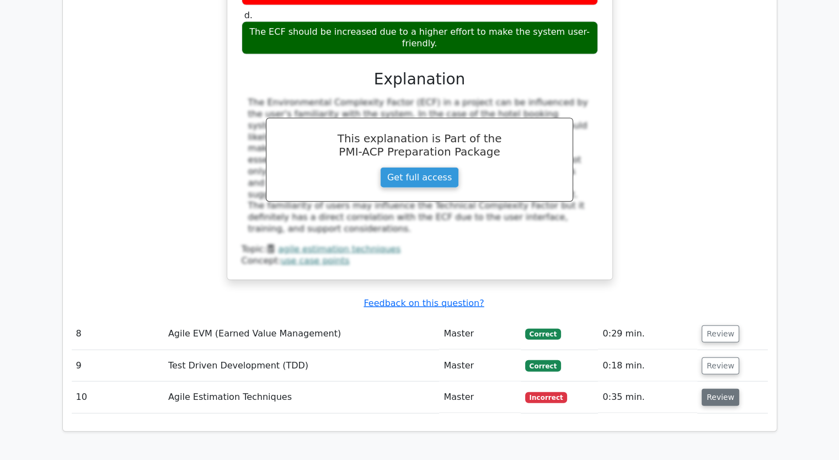
click at [707, 389] on button "Review" at bounding box center [721, 397] width 38 height 17
